Goal: Task Accomplishment & Management: Manage account settings

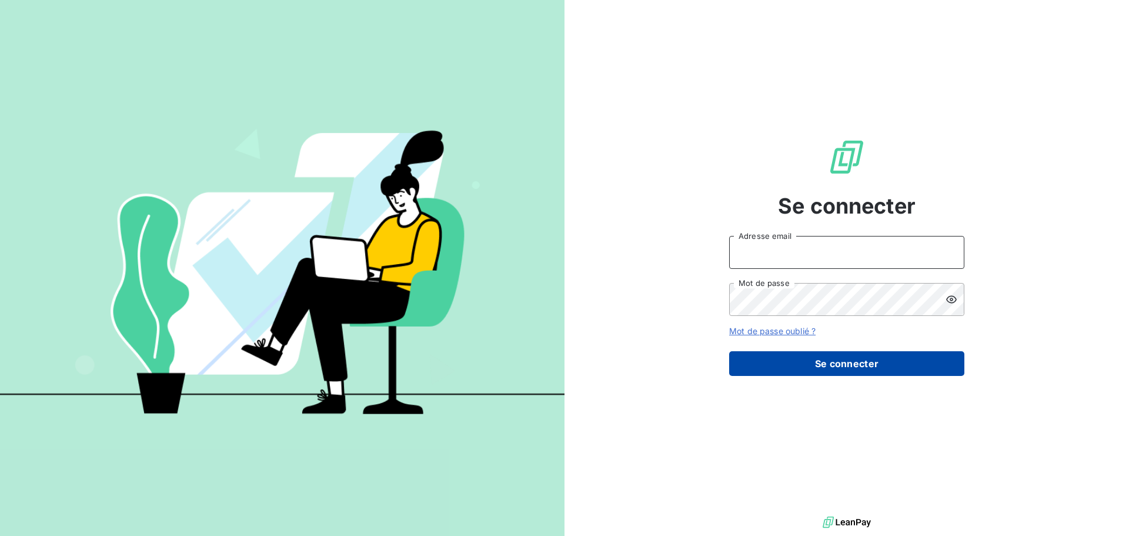
type input "[EMAIL_ADDRESS][DOMAIN_NAME]"
click at [854, 367] on button "Se connecter" at bounding box center [846, 363] width 235 height 25
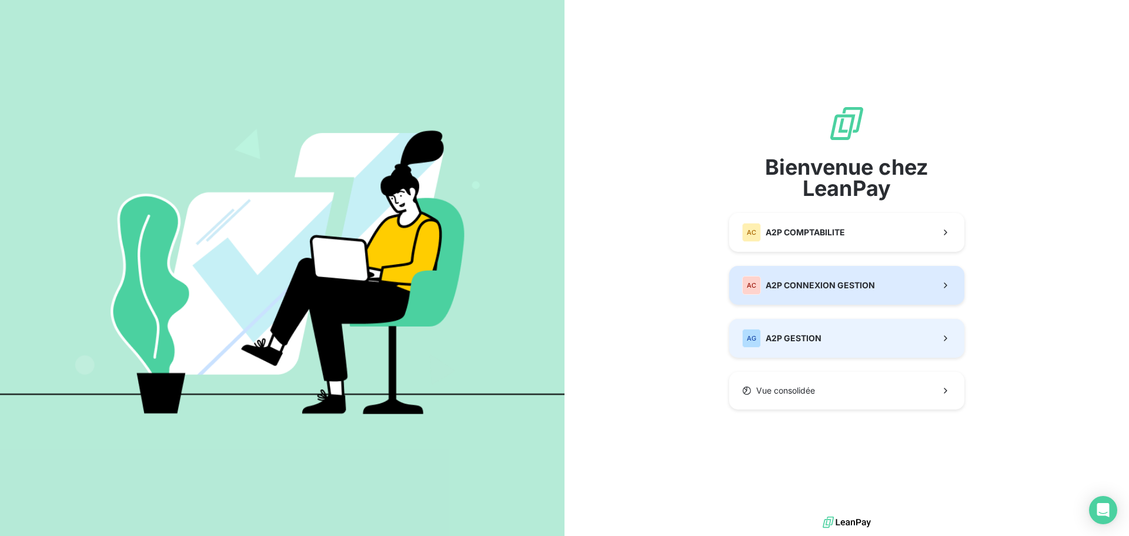
drag, startPoint x: 846, startPoint y: 298, endPoint x: 858, endPoint y: 350, distance: 53.6
click at [858, 350] on div "Bienvenue chez LeanPay AC A2P COMPTABILITE AC A2P CONNEXION GESTION AG A2P GEST…" at bounding box center [846, 257] width 235 height 305
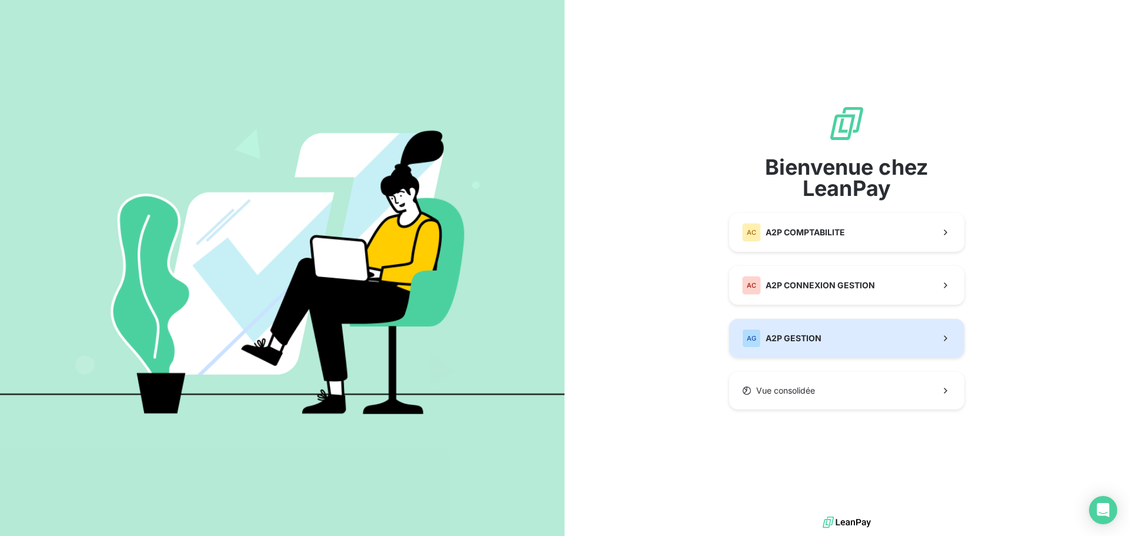
click at [858, 350] on button "AG A2P GESTION" at bounding box center [846, 338] width 235 height 39
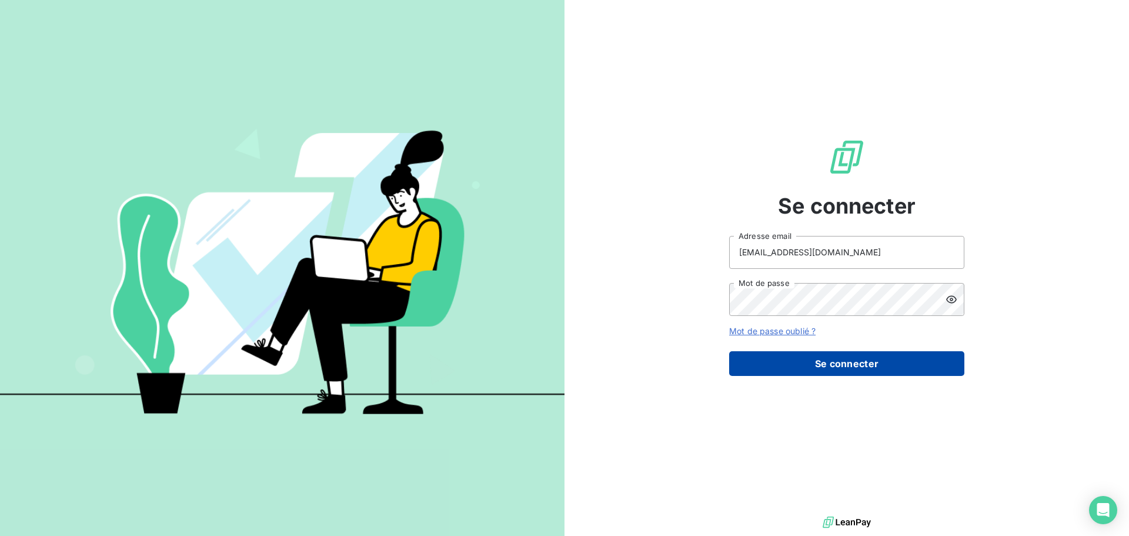
click at [858, 359] on button "Se connecter" at bounding box center [846, 363] width 235 height 25
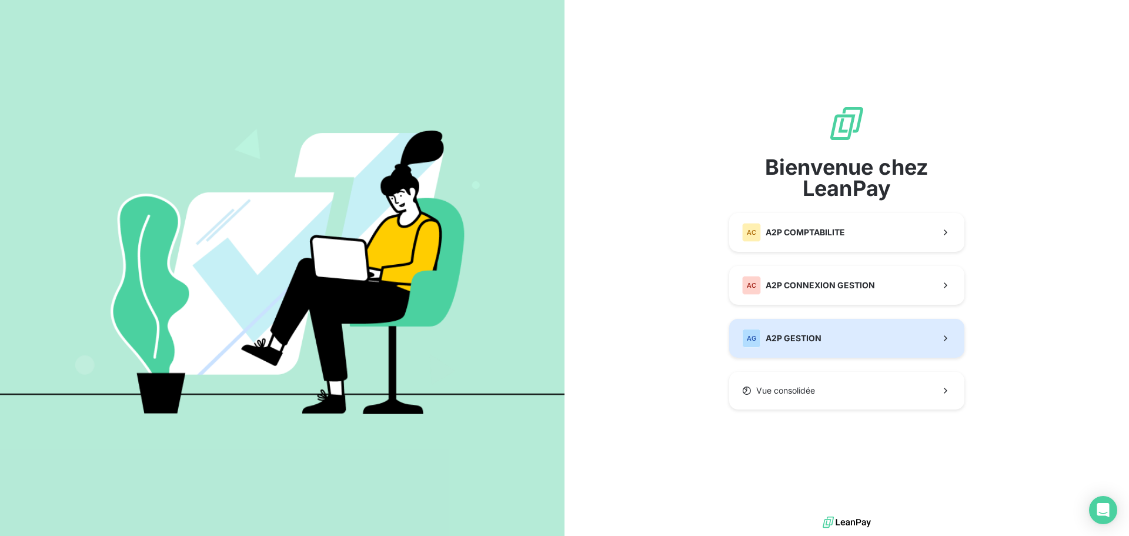
click at [840, 345] on button "AG A2P GESTION" at bounding box center [846, 338] width 235 height 39
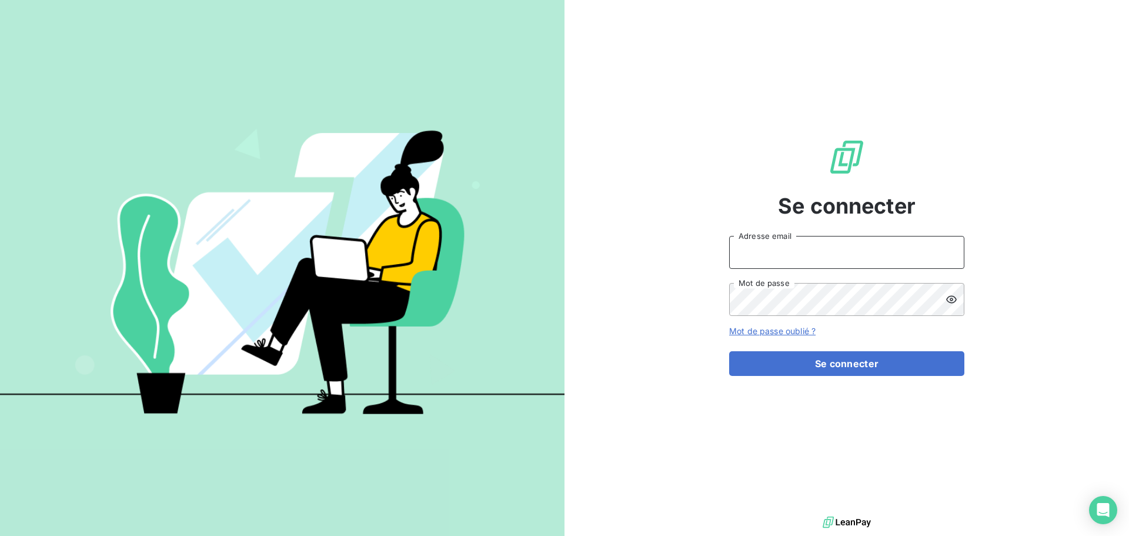
type input "[EMAIL_ADDRESS][DOMAIN_NAME]"
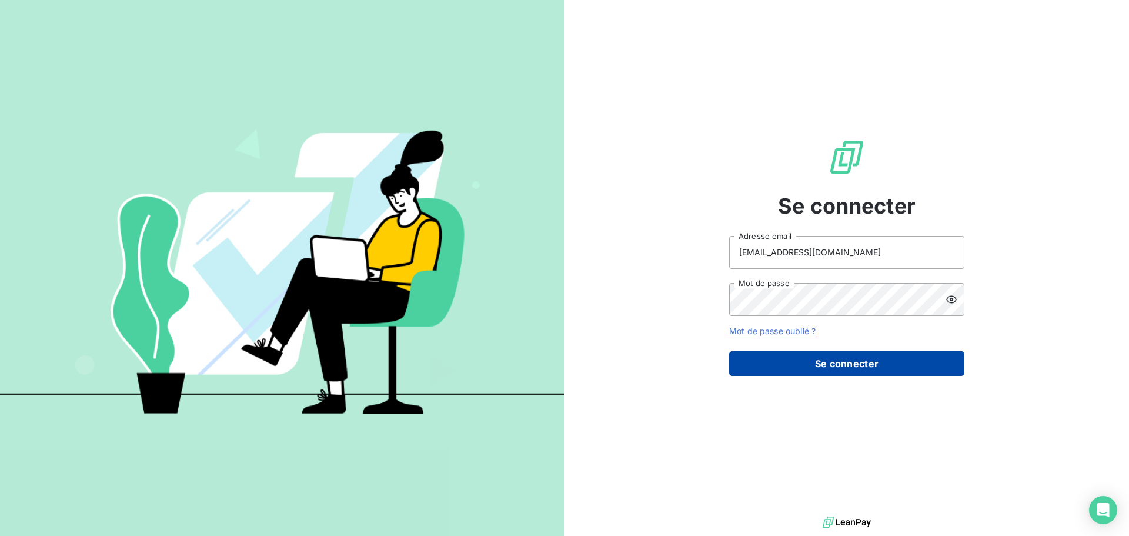
click at [831, 369] on button "Se connecter" at bounding box center [846, 363] width 235 height 25
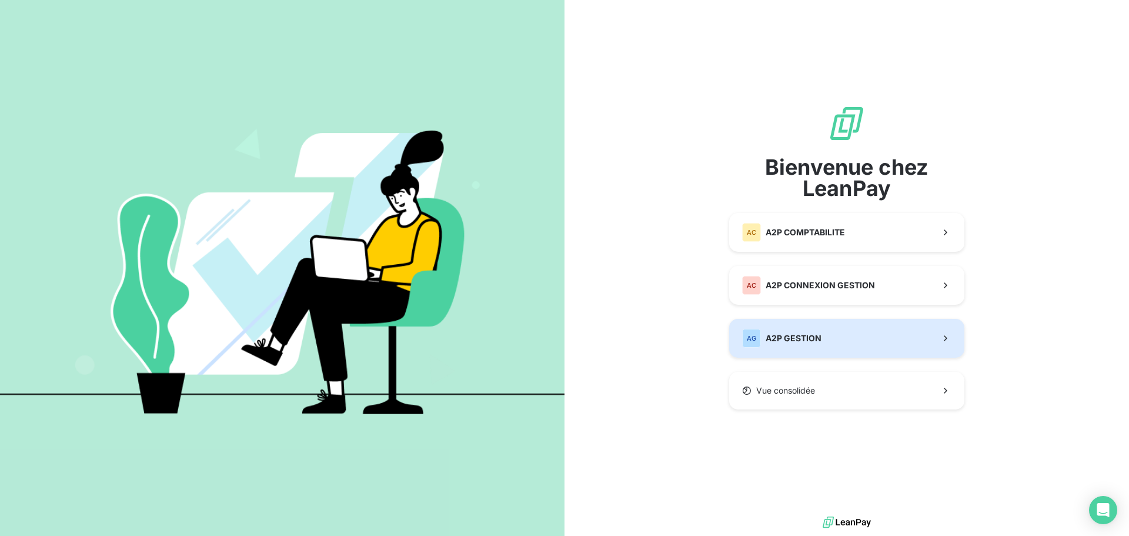
click at [815, 347] on div "AG A2P GESTION" at bounding box center [781, 338] width 79 height 19
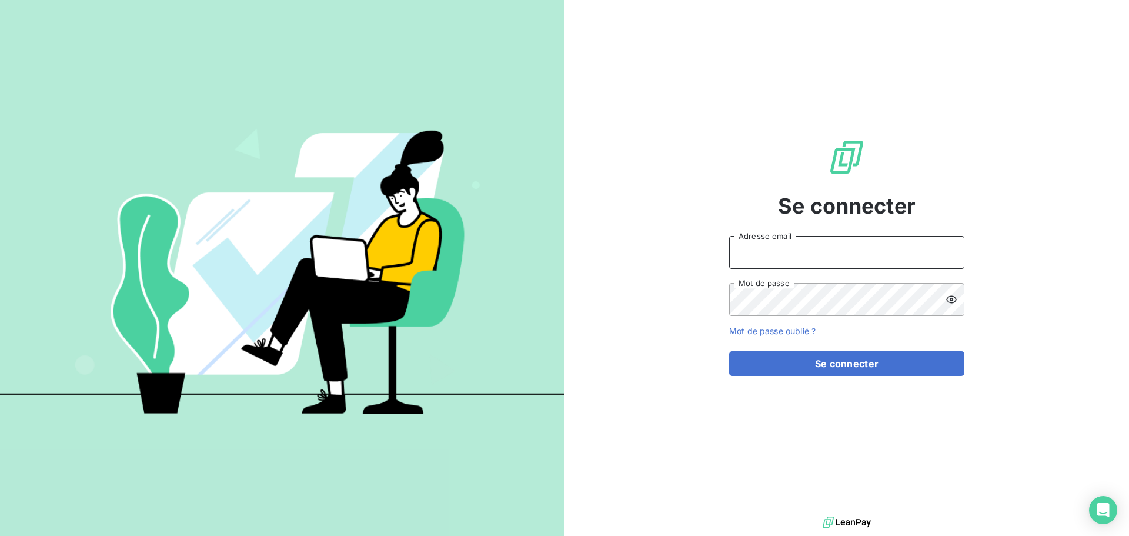
type input "[EMAIL_ADDRESS][DOMAIN_NAME]"
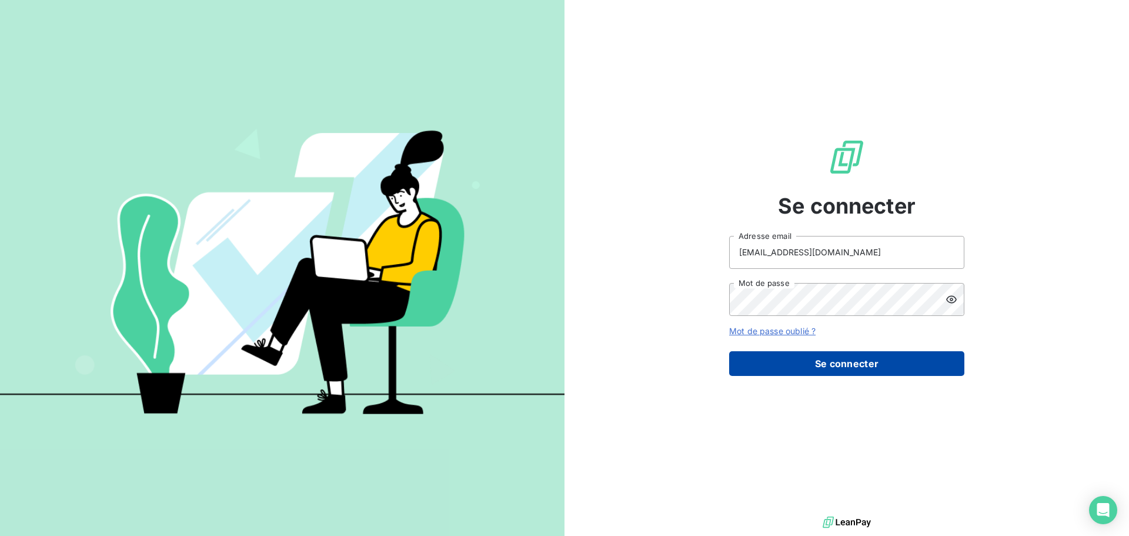
click at [857, 359] on button "Se connecter" at bounding box center [846, 363] width 235 height 25
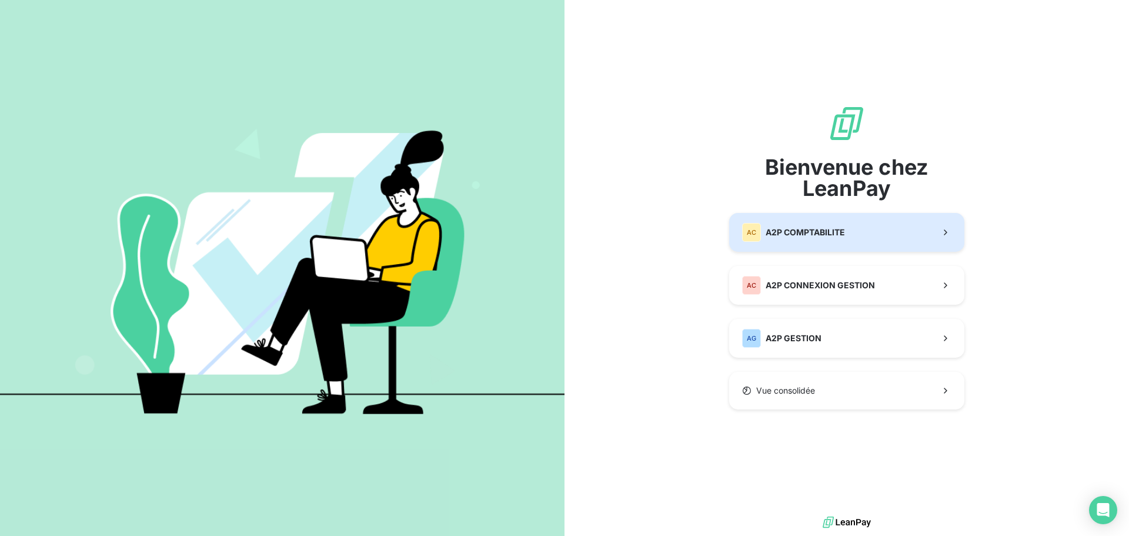
click at [836, 242] on button "AC A2P COMPTABILITE" at bounding box center [846, 232] width 235 height 39
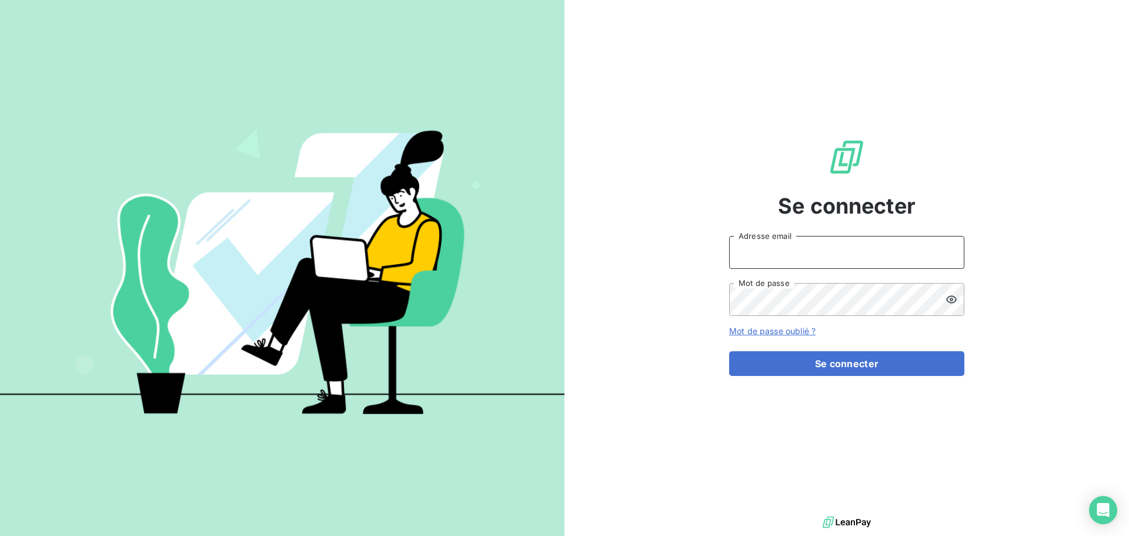
type input "[EMAIL_ADDRESS][DOMAIN_NAME]"
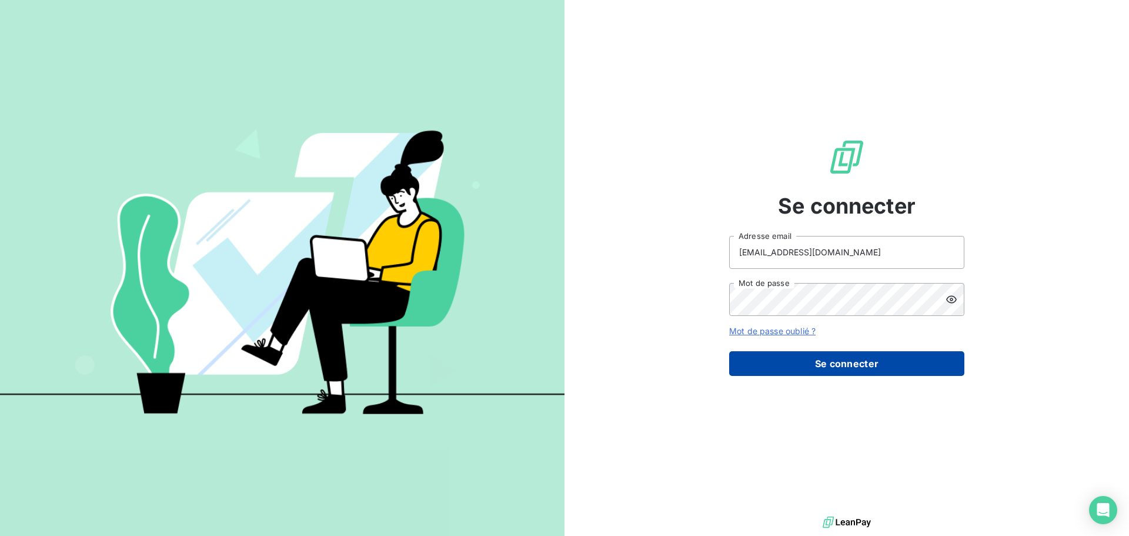
click at [835, 360] on button "Se connecter" at bounding box center [846, 363] width 235 height 25
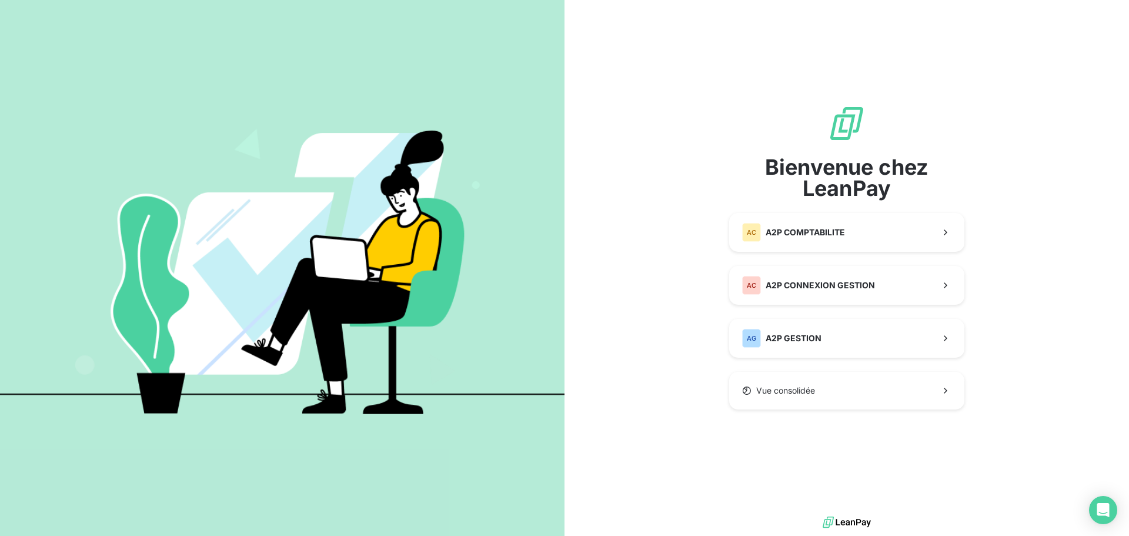
click at [1046, 359] on div "Bienvenue chez LeanPay AC A2P COMPTABILITE AC A2P CONNEXION GESTION AG A2P GEST…" at bounding box center [846, 256] width 564 height 513
